Goal: Find contact information: Find contact information

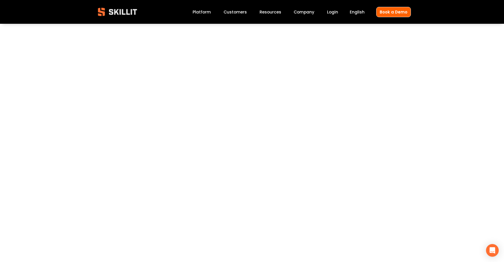
scroll to position [107, 0]
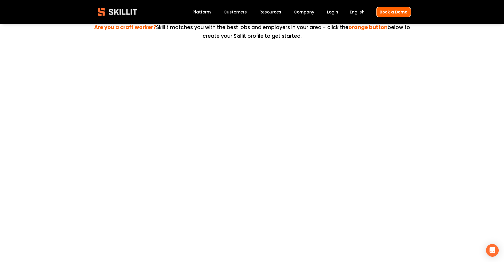
scroll to position [112, 0]
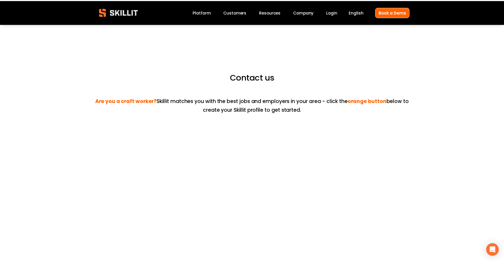
scroll to position [112, 0]
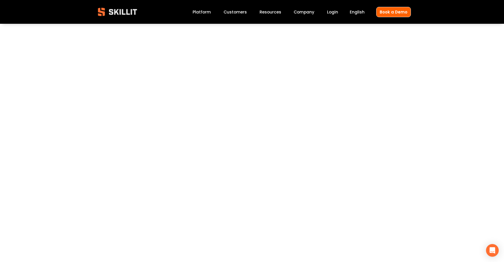
scroll to position [67, 0]
